Goal: Transaction & Acquisition: Purchase product/service

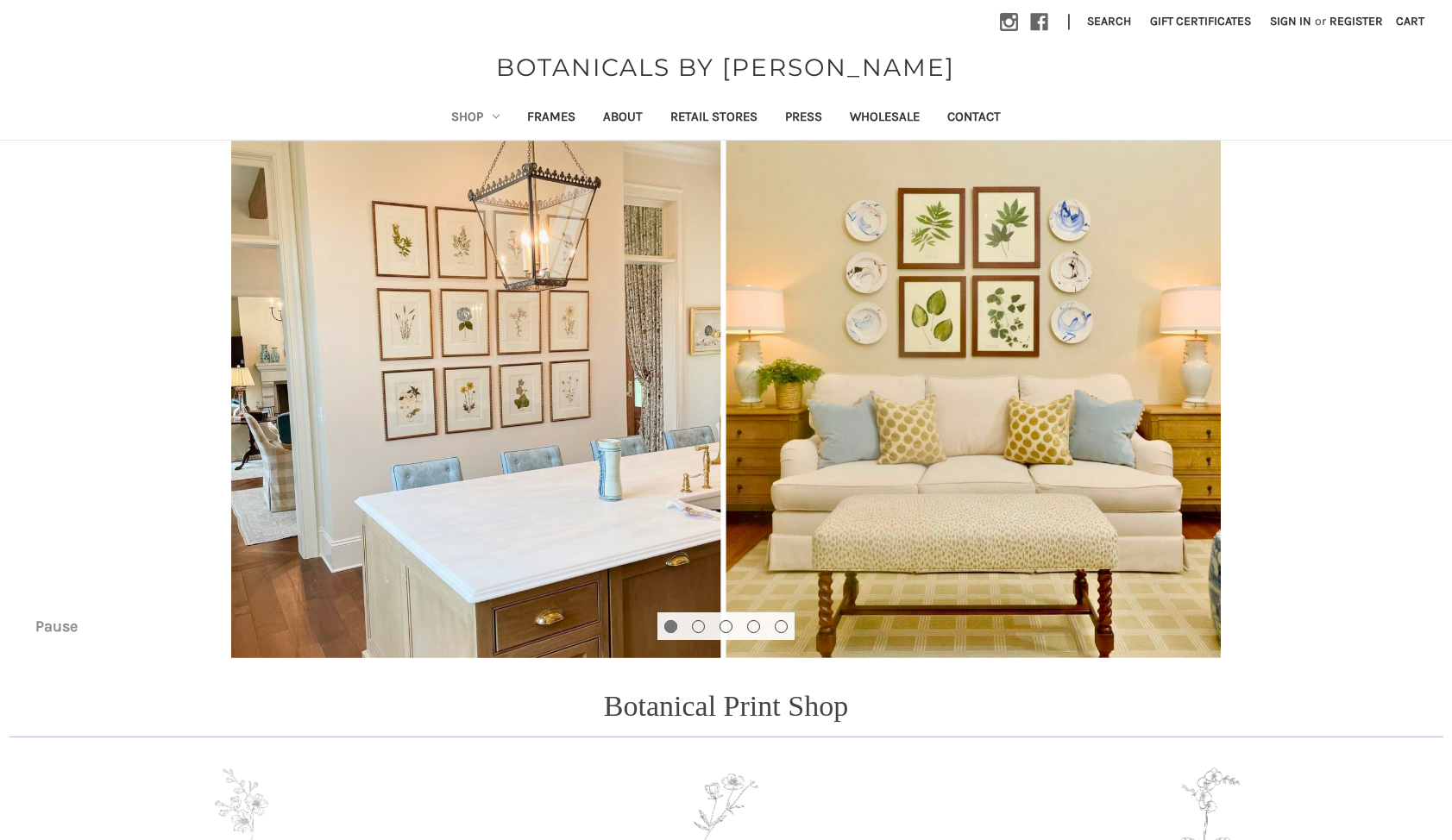
click at [467, 107] on link "Shop" at bounding box center [476, 118] width 76 height 42
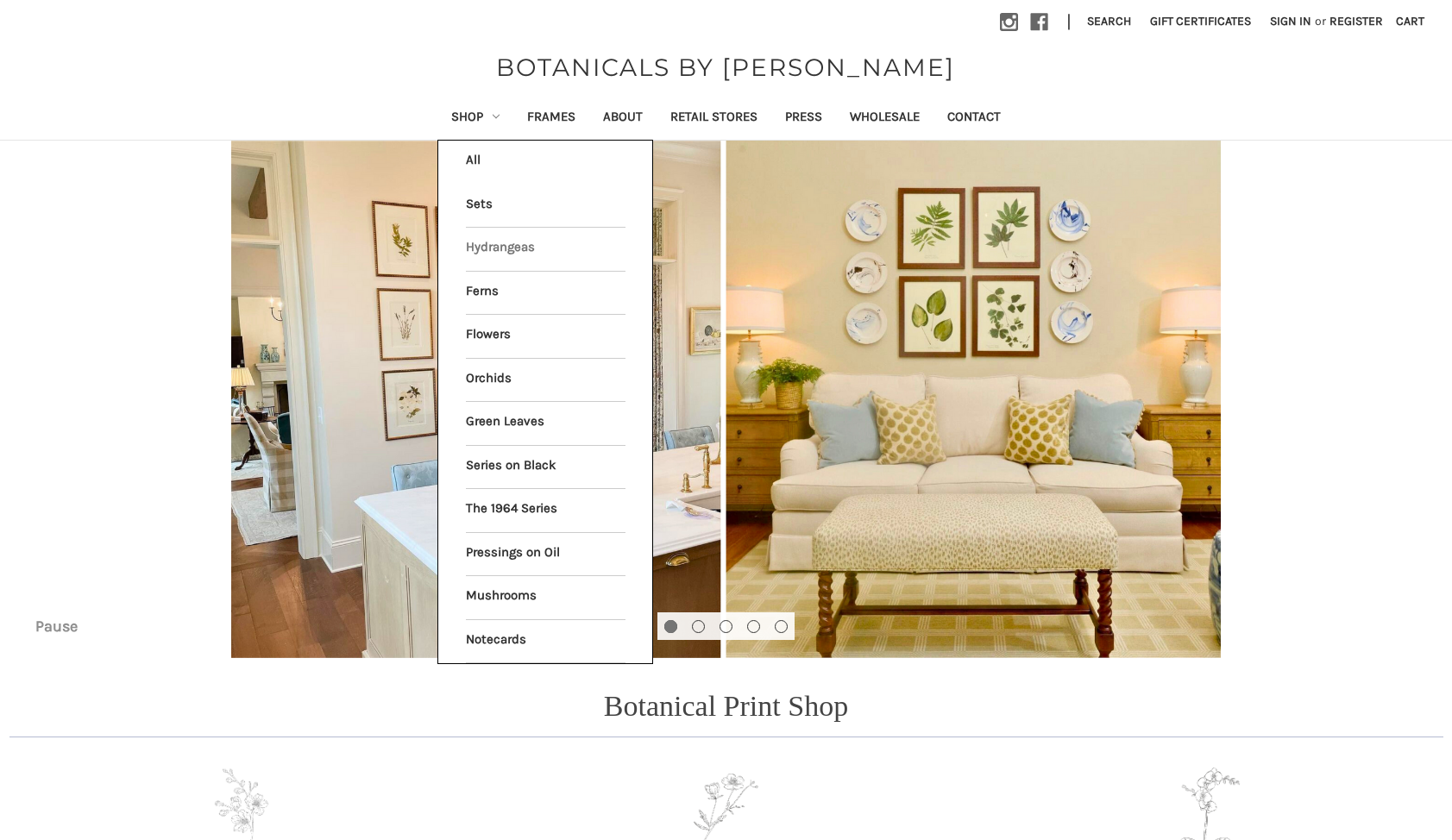
click at [490, 255] on link "Hydrangeas" at bounding box center [545, 249] width 160 height 43
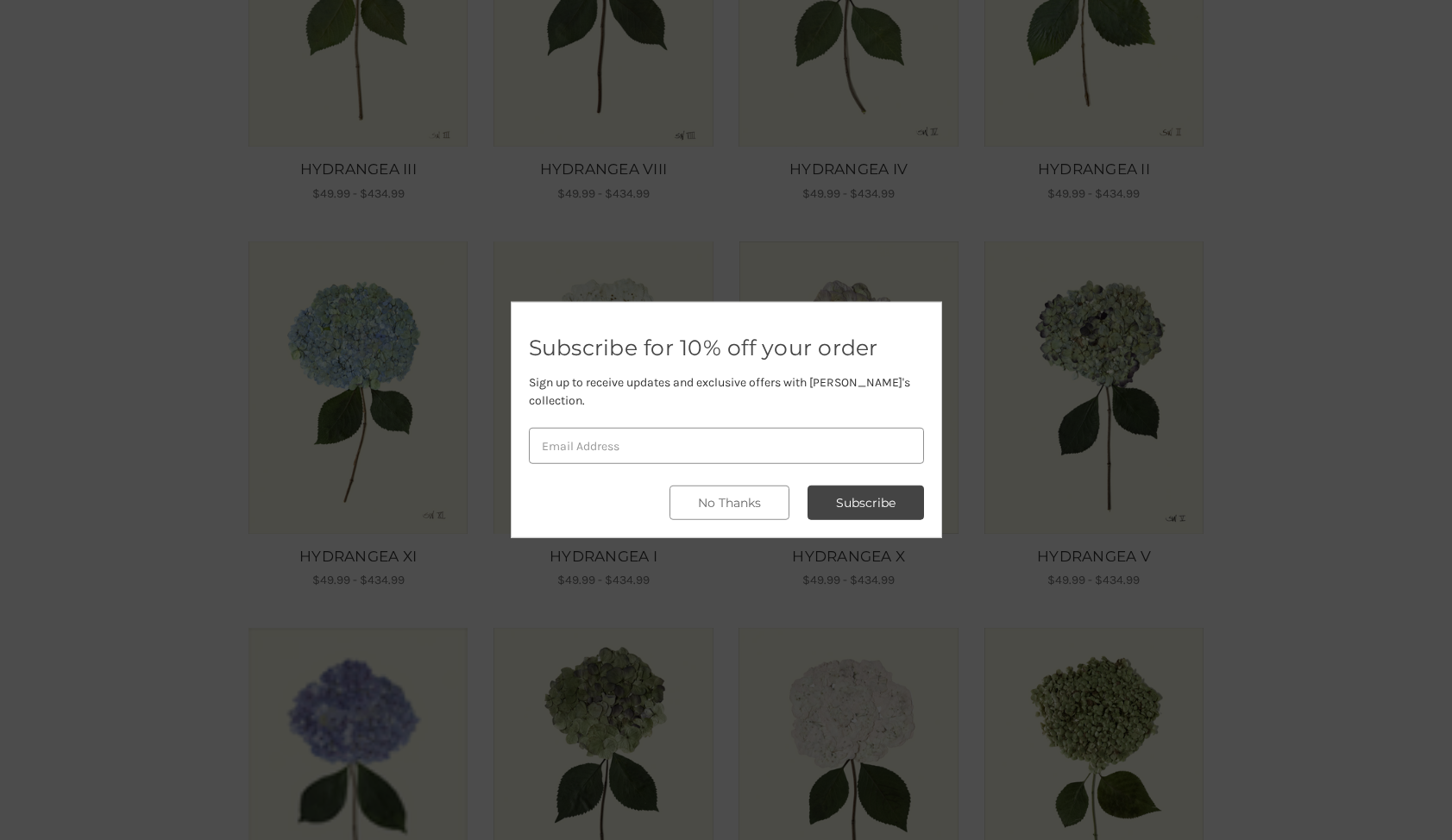
scroll to position [480, 0]
click at [742, 509] on button "No Thanks" at bounding box center [729, 503] width 120 height 34
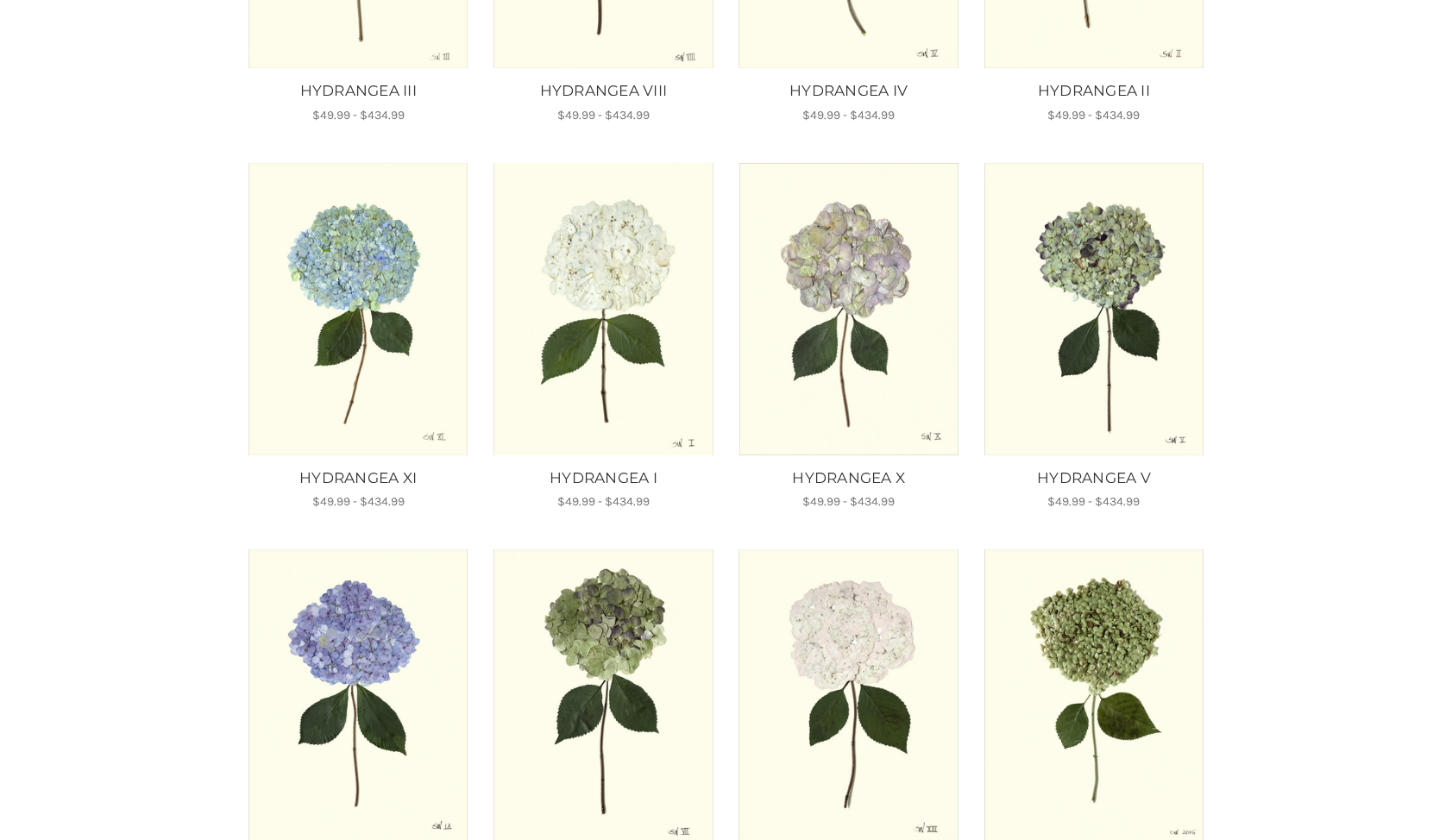
scroll to position [950, 0]
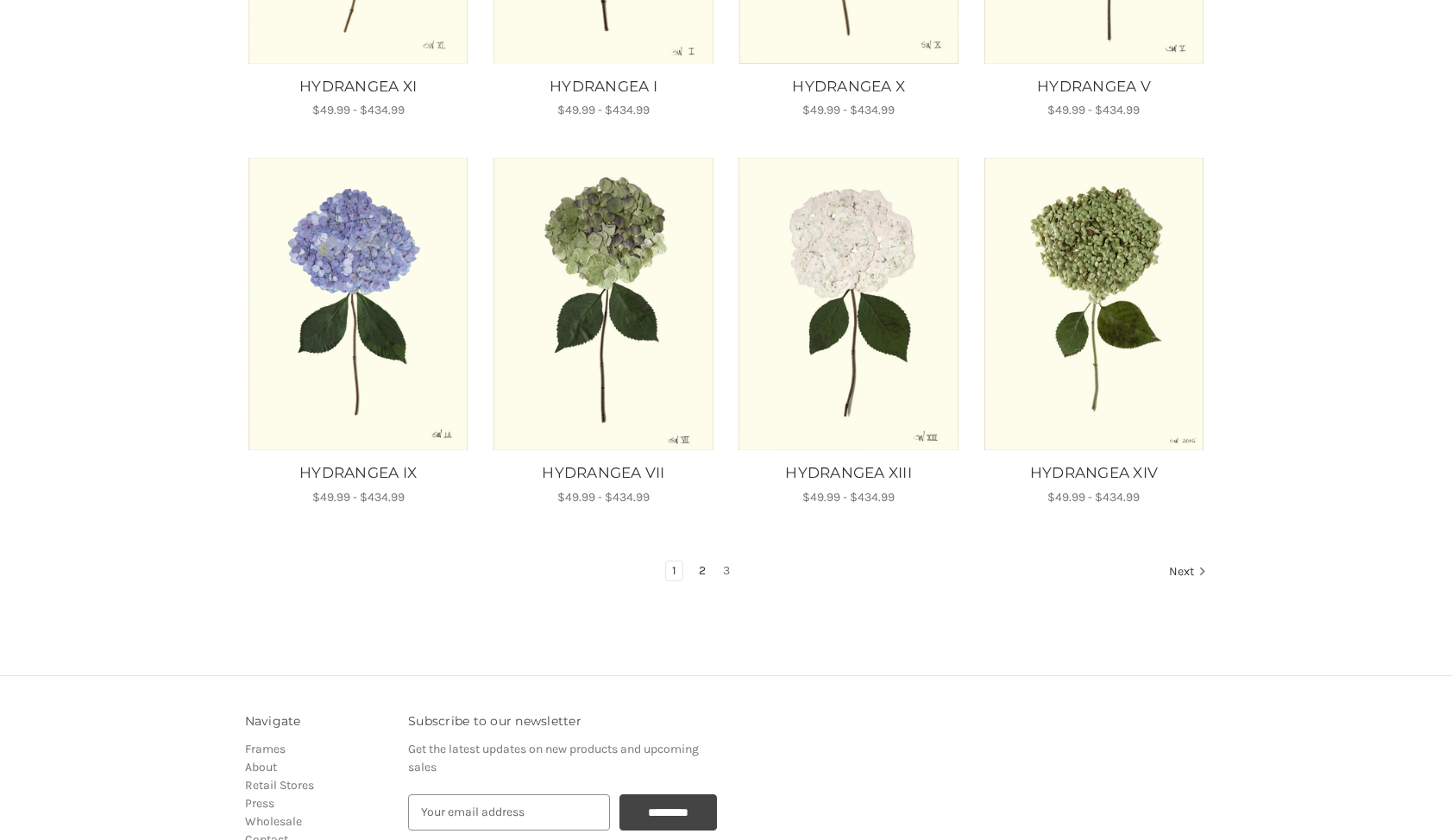
click at [701, 568] on link "2" at bounding box center [702, 570] width 19 height 19
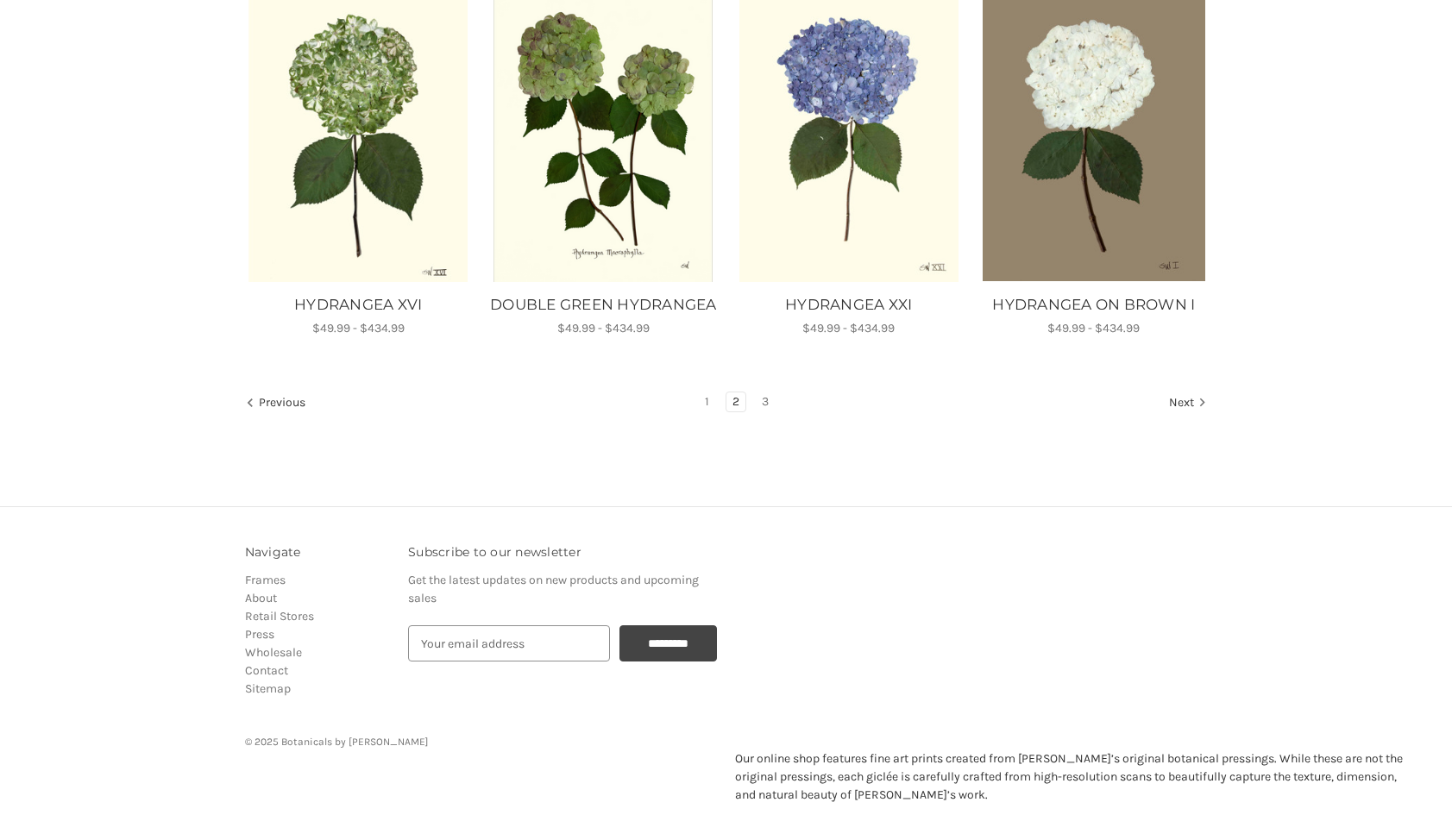
scroll to position [1160, 0]
click at [766, 405] on link "3" at bounding box center [764, 402] width 19 height 19
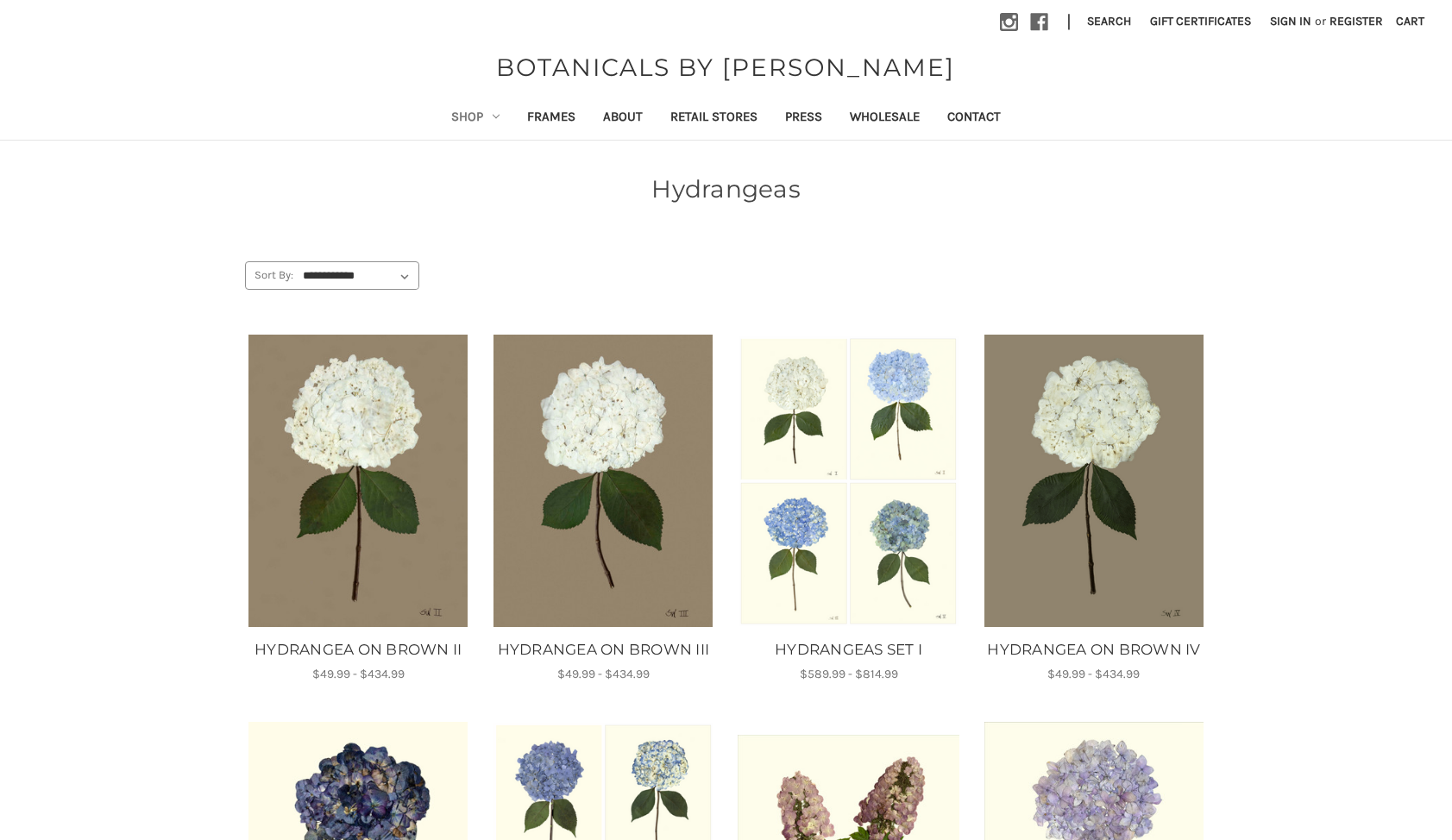
click at [467, 107] on link "Shop" at bounding box center [476, 118] width 76 height 42
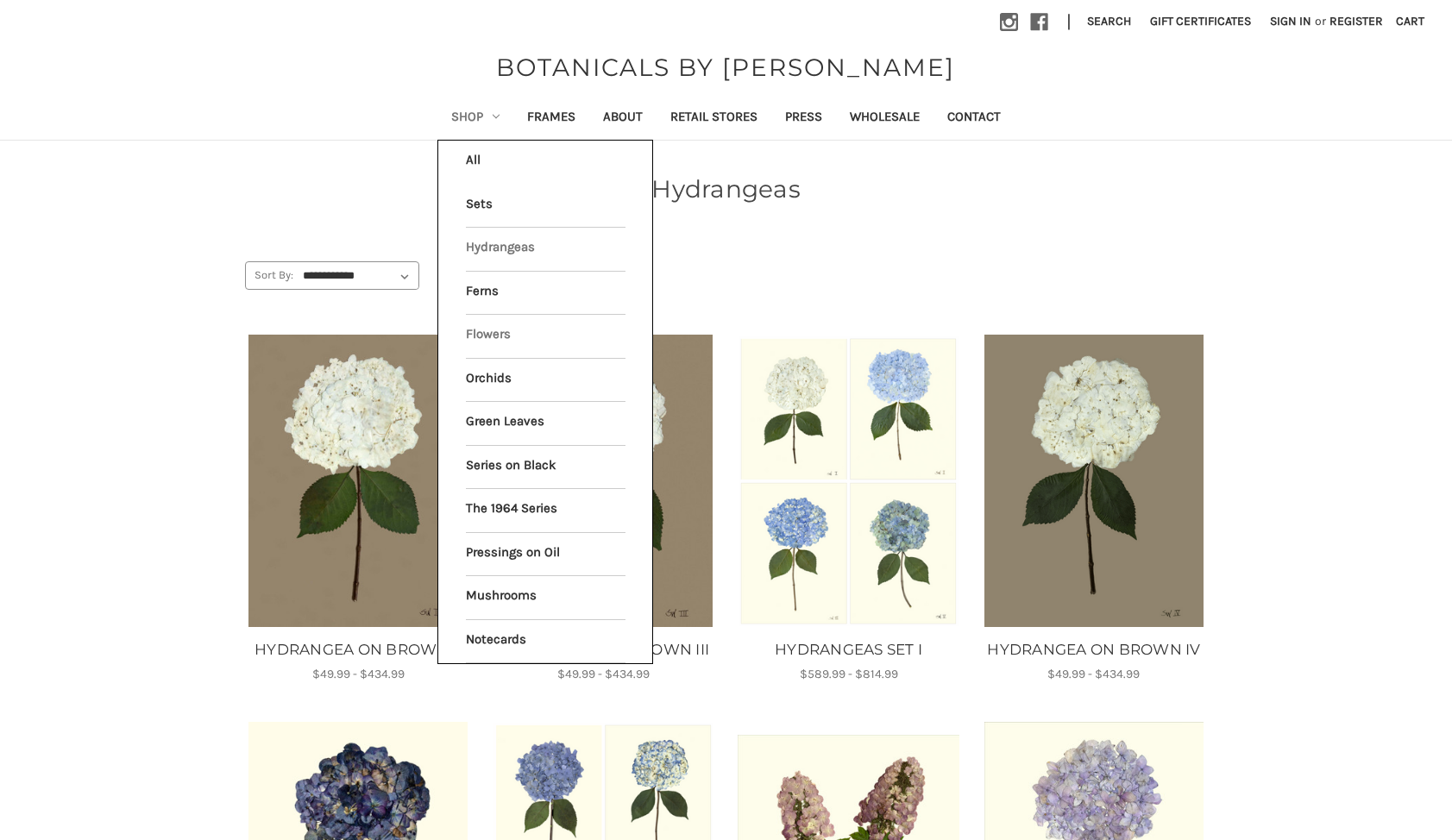
click at [484, 332] on link "Flowers" at bounding box center [545, 337] width 160 height 43
